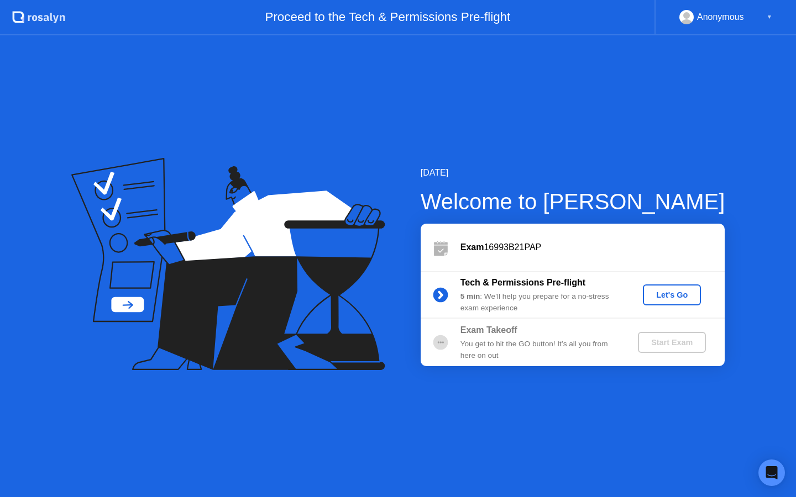
click at [665, 298] on div "Let's Go" at bounding box center [671, 295] width 49 height 9
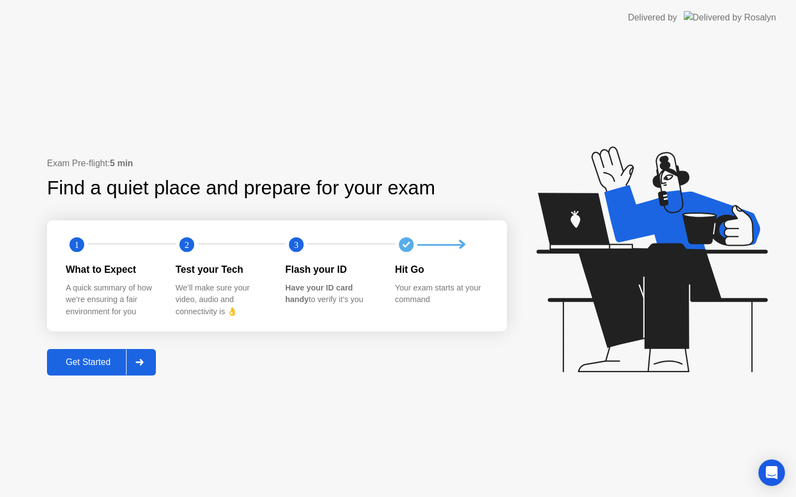
click at [81, 362] on div "Get Started" at bounding box center [88, 363] width 76 height 10
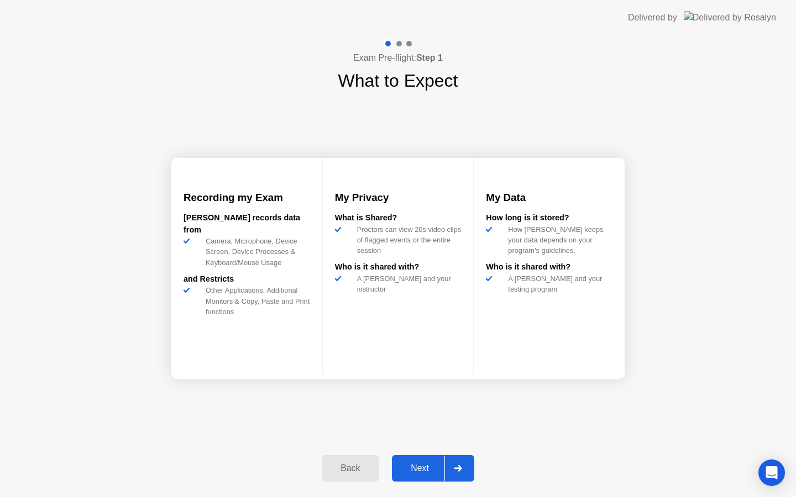
click at [423, 474] on div "Next" at bounding box center [419, 469] width 49 height 10
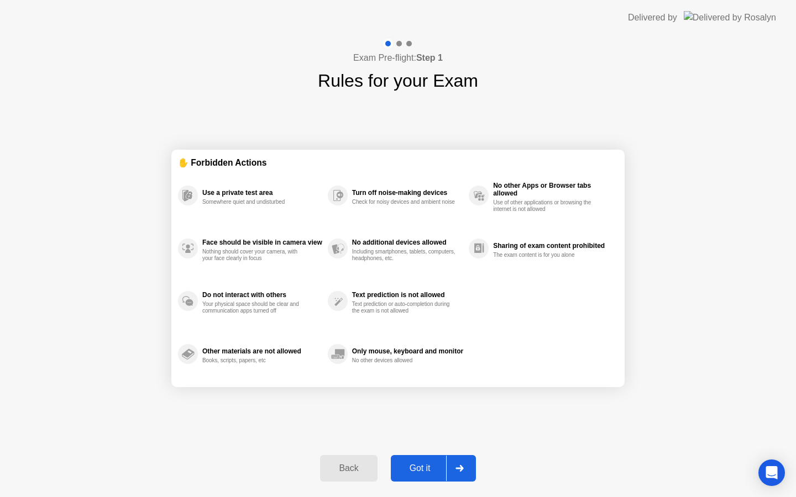
click at [423, 470] on div "Got it" at bounding box center [420, 469] width 52 height 10
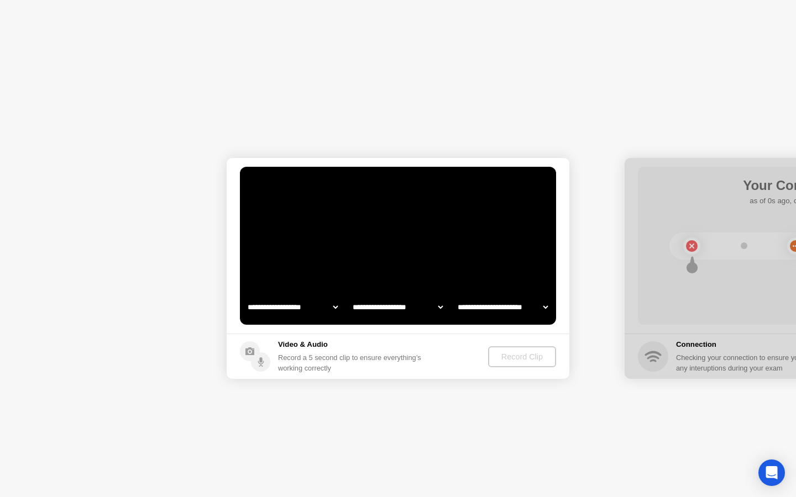
select select "**********"
select select "*******"
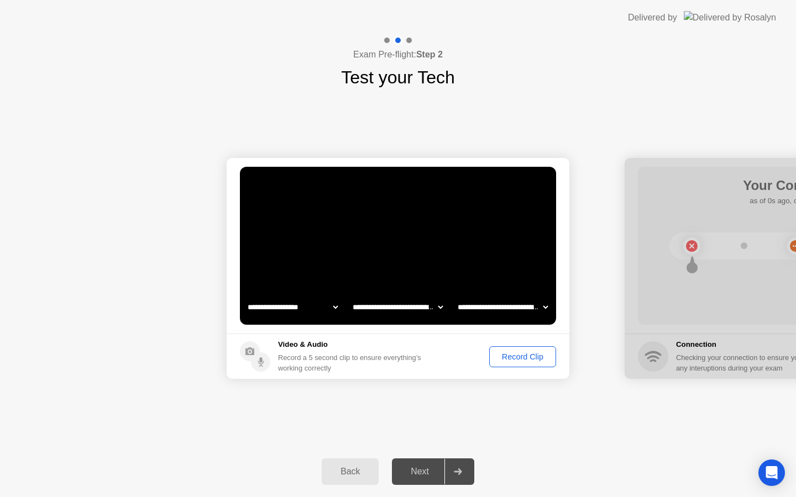
click at [423, 470] on div "Next" at bounding box center [419, 472] width 49 height 10
click at [513, 359] on div "Record Clip" at bounding box center [522, 357] width 59 height 9
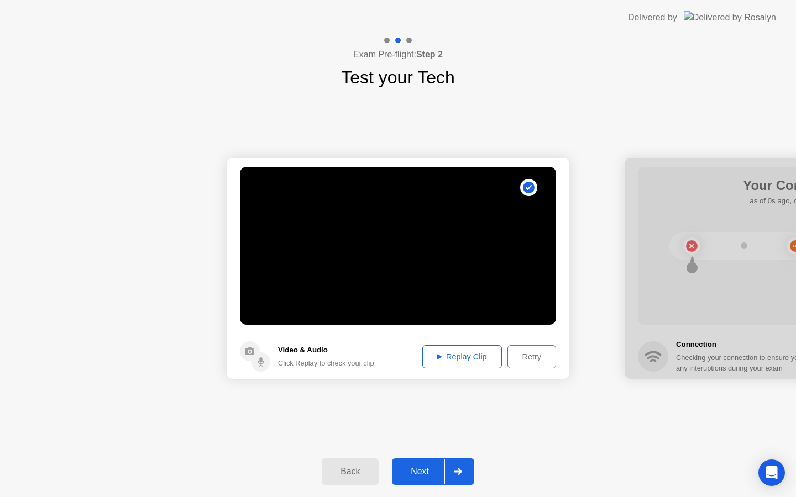
click at [457, 357] on div "Replay Clip" at bounding box center [462, 357] width 72 height 9
click at [418, 474] on div "Next" at bounding box center [419, 472] width 49 height 10
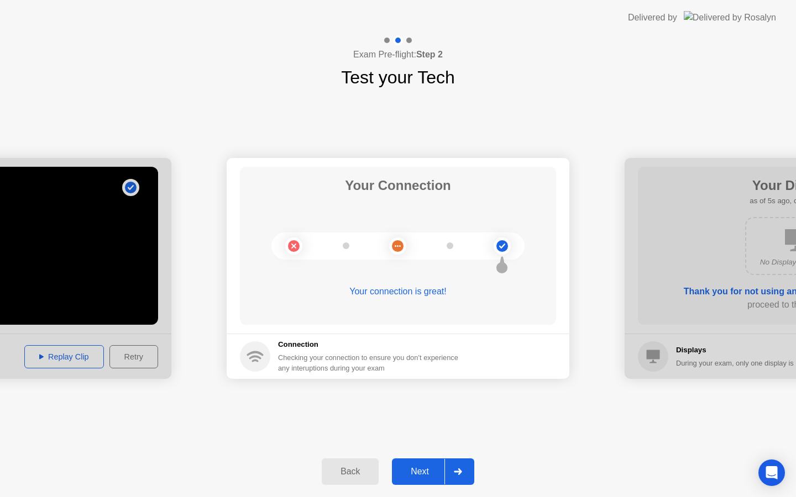
click at [413, 475] on div "Next" at bounding box center [419, 472] width 49 height 10
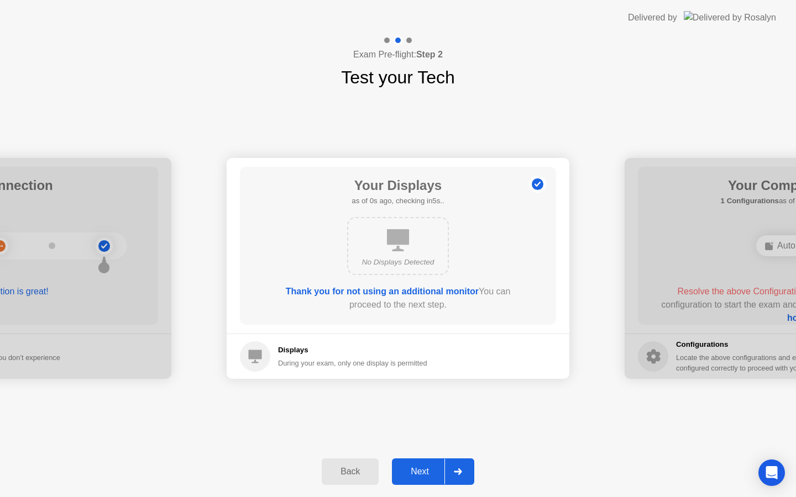
click at [413, 475] on div "Next" at bounding box center [419, 472] width 49 height 10
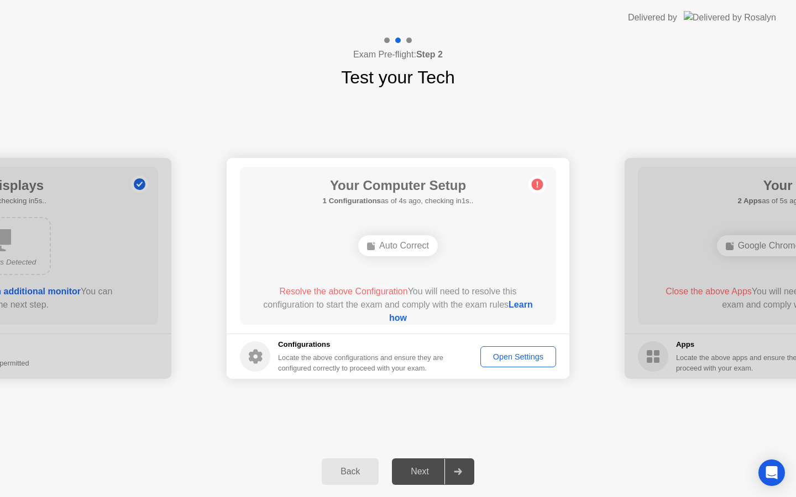
click at [409, 318] on link "Learn how" at bounding box center [461, 311] width 144 height 23
click at [389, 256] on div "Auto Correct" at bounding box center [397, 246] width 253 height 30
click at [392, 244] on div "Auto Correct" at bounding box center [398, 245] width 80 height 21
click at [505, 365] on button "Open Settings" at bounding box center [518, 357] width 76 height 21
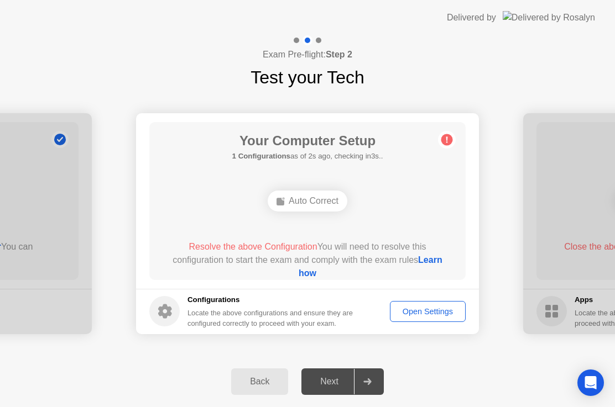
click at [311, 275] on link "Learn how" at bounding box center [370, 266] width 144 height 23
click at [506, 57] on div "Exam Pre-flight: Step 2 Test your Tech" at bounding box center [307, 62] width 615 height 55
click at [450, 141] on circle at bounding box center [447, 140] width 12 height 12
click at [316, 212] on div "Auto Correct" at bounding box center [307, 201] width 253 height 30
click at [444, 310] on div "Open Settings" at bounding box center [428, 311] width 68 height 9
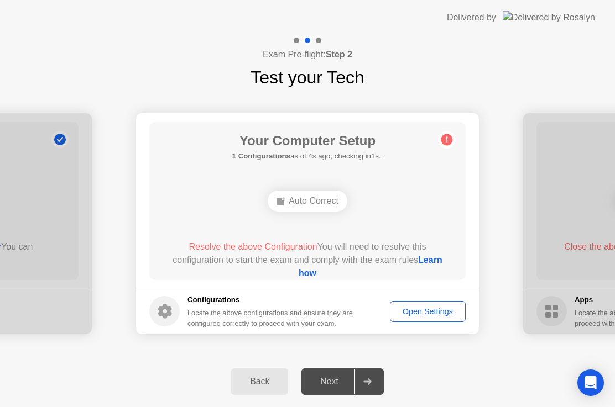
click at [369, 371] on div at bounding box center [367, 381] width 27 height 25
click at [324, 377] on div "Next" at bounding box center [329, 382] width 49 height 10
click at [260, 381] on div "Back" at bounding box center [259, 382] width 50 height 10
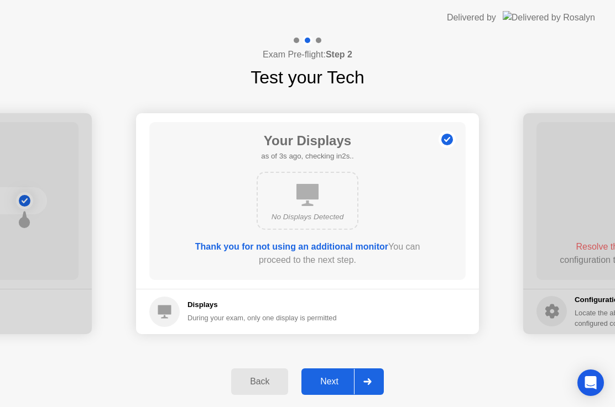
click at [324, 387] on div "Next" at bounding box center [329, 382] width 49 height 10
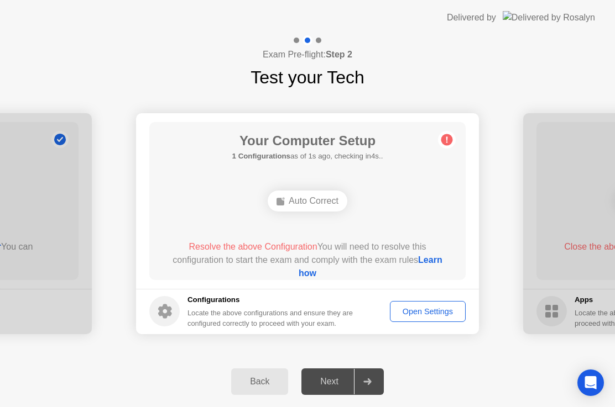
click at [321, 277] on link "Learn how" at bounding box center [370, 266] width 144 height 23
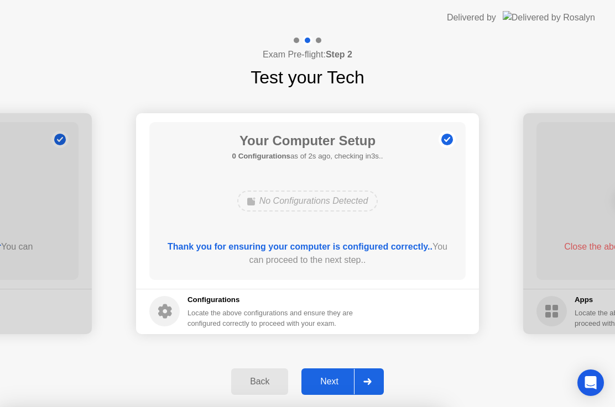
click at [347, 407] on div at bounding box center [307, 407] width 615 height 0
click at [328, 407] on div at bounding box center [307, 407] width 615 height 0
